Goal: Book appointment/travel/reservation

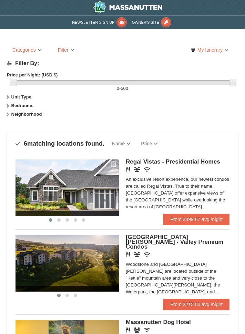
click at [23, 98] on strong "Unit Type" at bounding box center [21, 96] width 20 height 5
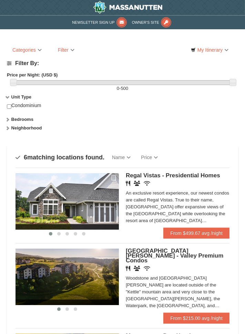
click at [25, 120] on strong "Bedrooms" at bounding box center [22, 119] width 22 height 5
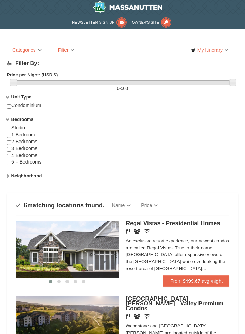
click at [34, 178] on strong "Neighborhood" at bounding box center [26, 175] width 31 height 5
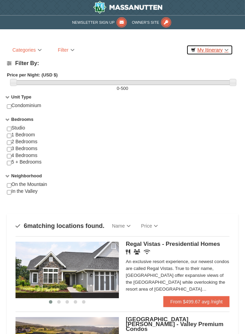
click at [224, 49] on link "My Itinerary" at bounding box center [209, 50] width 46 height 10
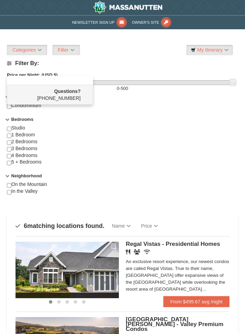
click at [137, 42] on div at bounding box center [122, 167] width 245 height 334
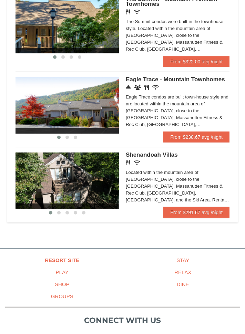
scroll to position [577, 0]
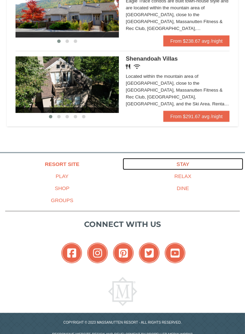
click at [190, 164] on link "Stay" at bounding box center [183, 164] width 121 height 12
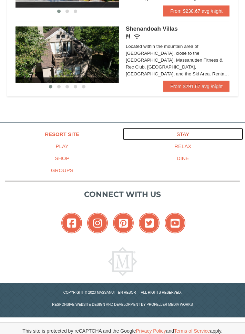
scroll to position [607, 0]
